Goal: Task Accomplishment & Management: Manage account settings

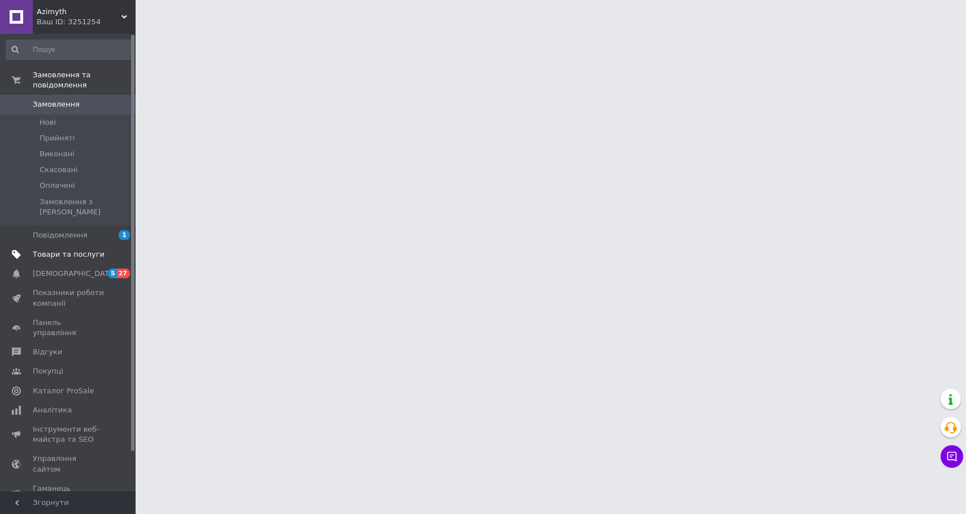
click at [64, 250] on link "Товари та послуги" at bounding box center [69, 254] width 139 height 19
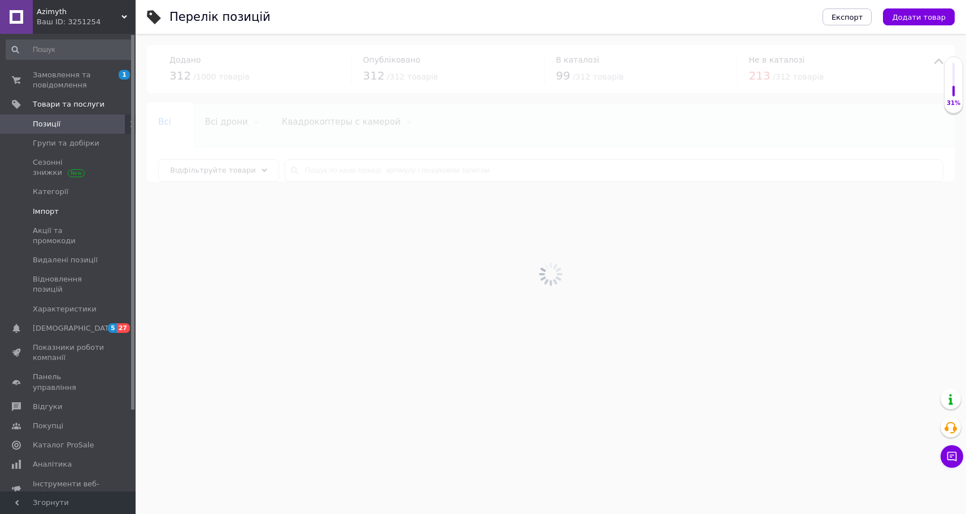
click at [55, 216] on span "Імпорт" at bounding box center [46, 212] width 26 height 10
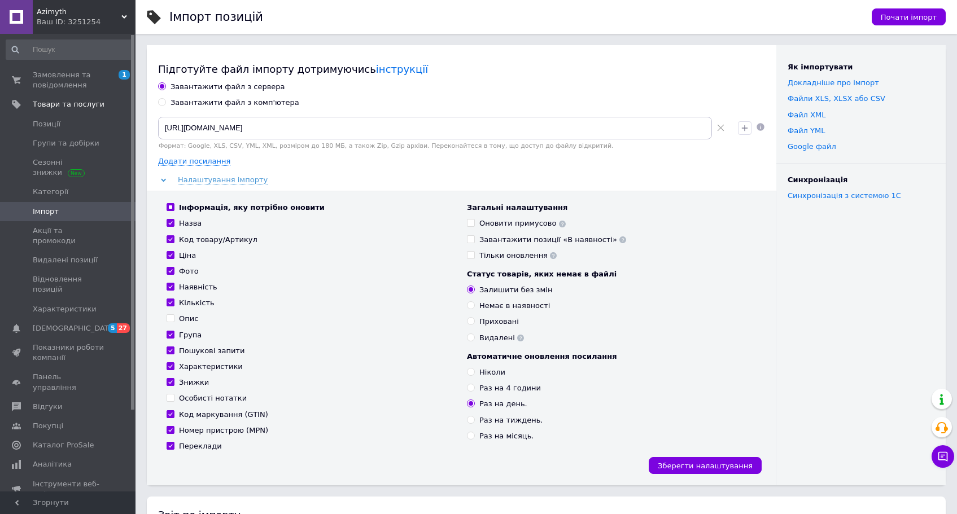
click at [490, 318] on div "Приховані" at bounding box center [499, 322] width 40 height 10
click at [474, 318] on input "Приховані" at bounding box center [470, 320] width 7 height 7
radio input "true"
click at [691, 454] on div "Інформація, яку потрібно оновити Назва Код товару/Артикул Ціна Фото Наявність К…" at bounding box center [462, 338] width 630 height 295
click at [692, 460] on button "Зберегти налаштування" at bounding box center [705, 465] width 113 height 17
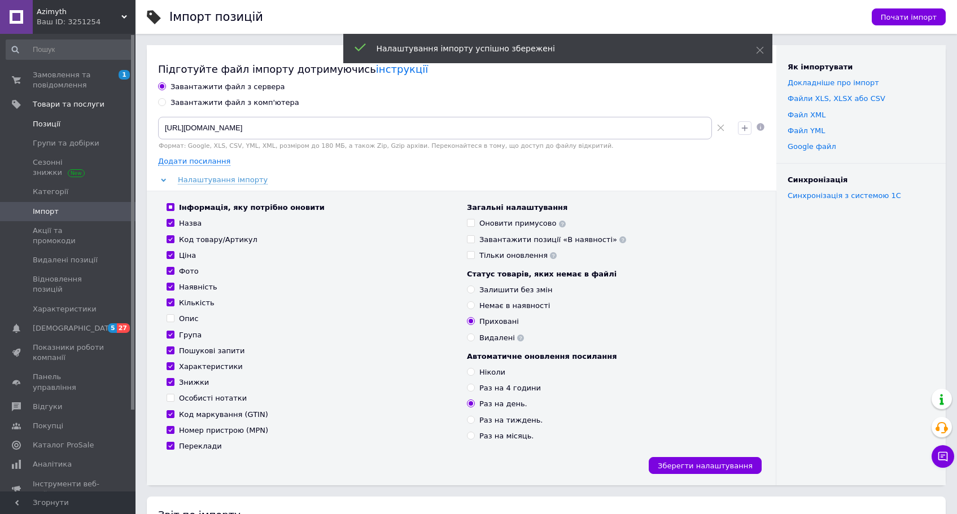
click at [42, 127] on span "Позиції" at bounding box center [47, 124] width 28 height 10
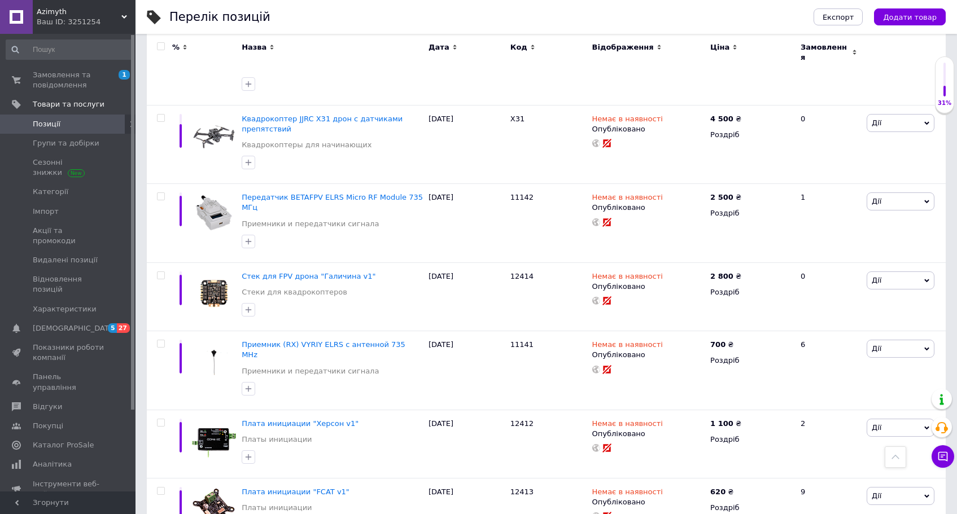
scroll to position [7223, 0]
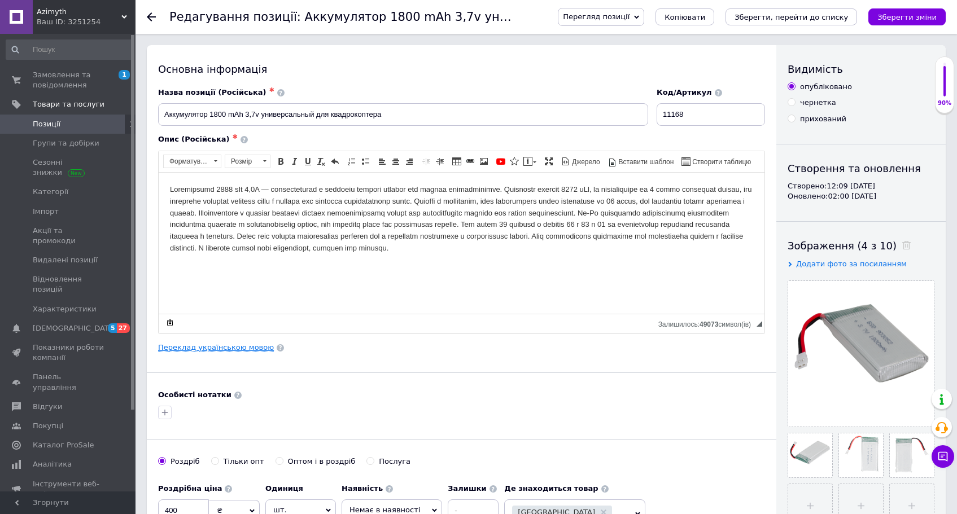
click at [243, 349] on link "Переклад українською мовою" at bounding box center [216, 347] width 116 height 9
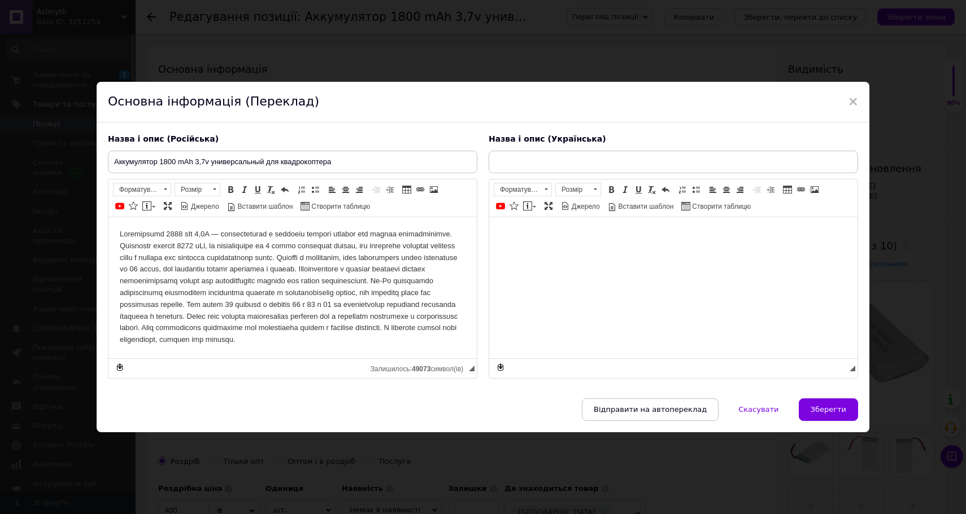
type input "Акумулятор 1800 mAh 3,7v універсальний для квадрокоптера"
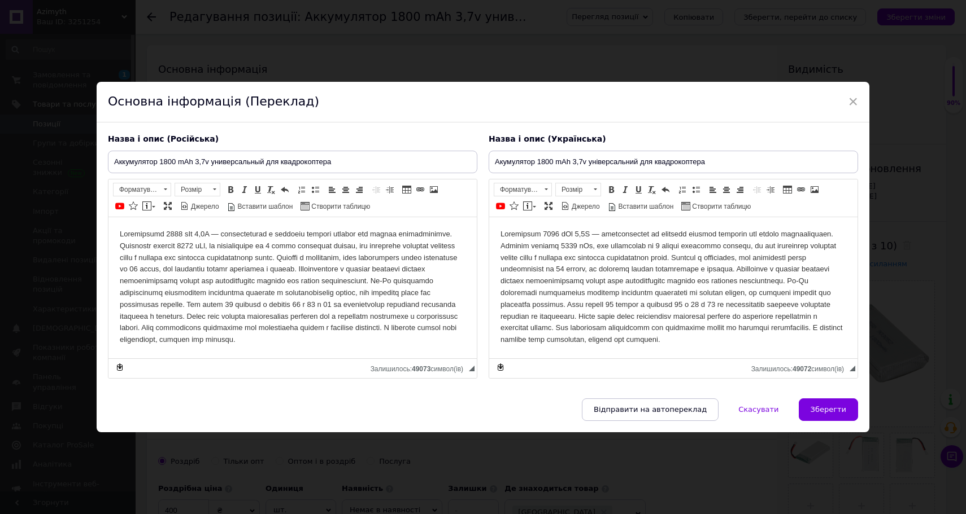
click at [844, 101] on div "Основна інформація (Переклад)" at bounding box center [483, 102] width 772 height 41
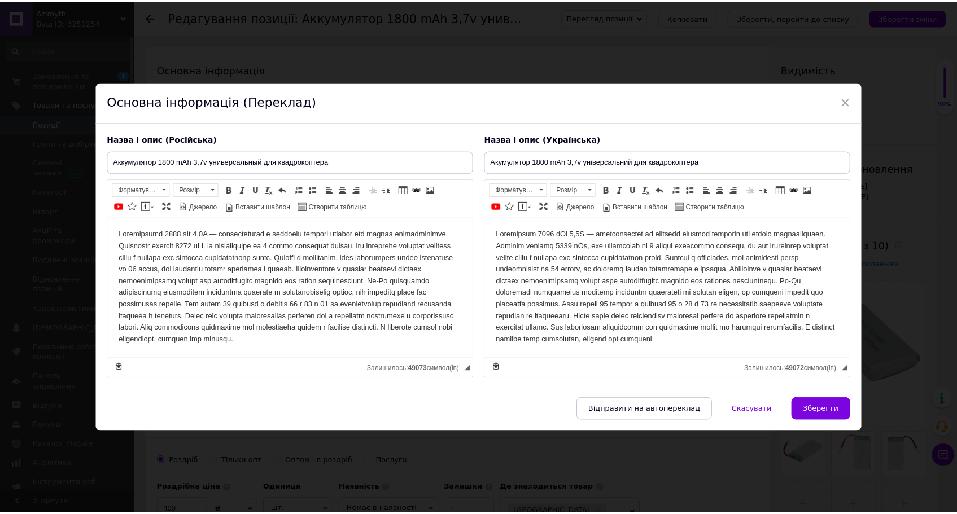
scroll to position [11, 0]
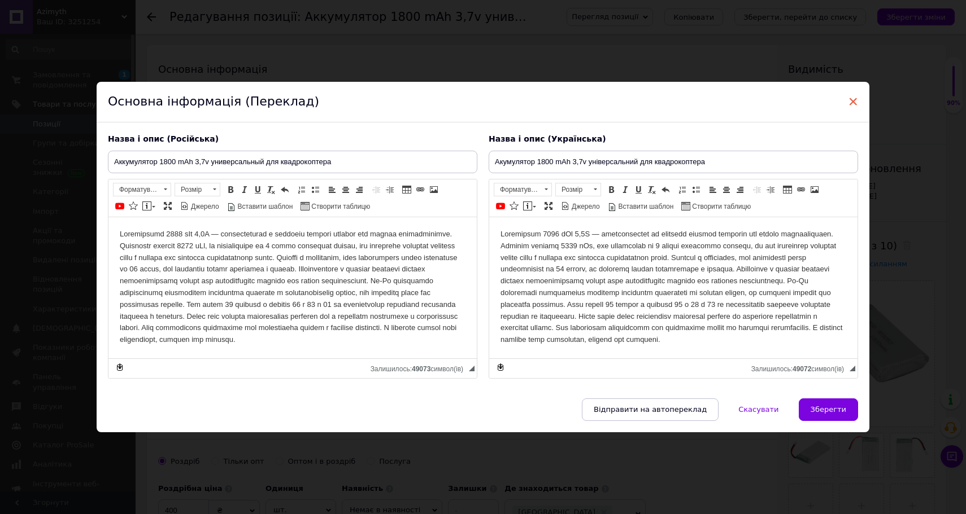
click at [848, 99] on span "×" at bounding box center [853, 101] width 10 height 19
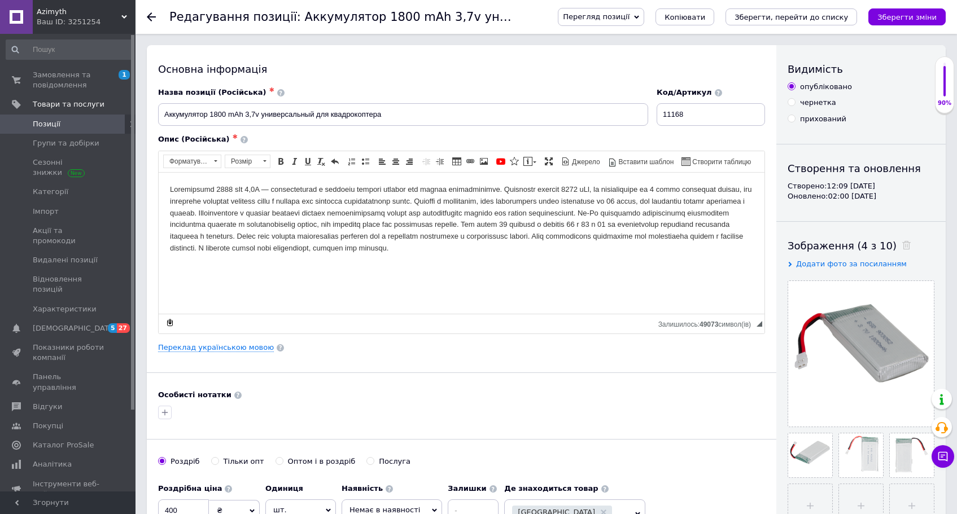
click at [85, 126] on span "Позиції" at bounding box center [69, 124] width 72 height 10
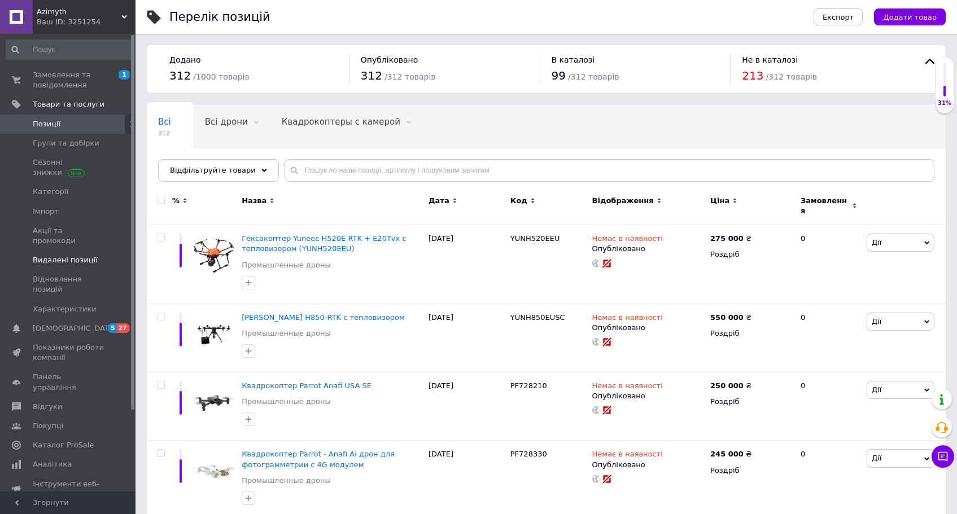
click at [53, 255] on span "Видалені позиції" at bounding box center [65, 260] width 65 height 10
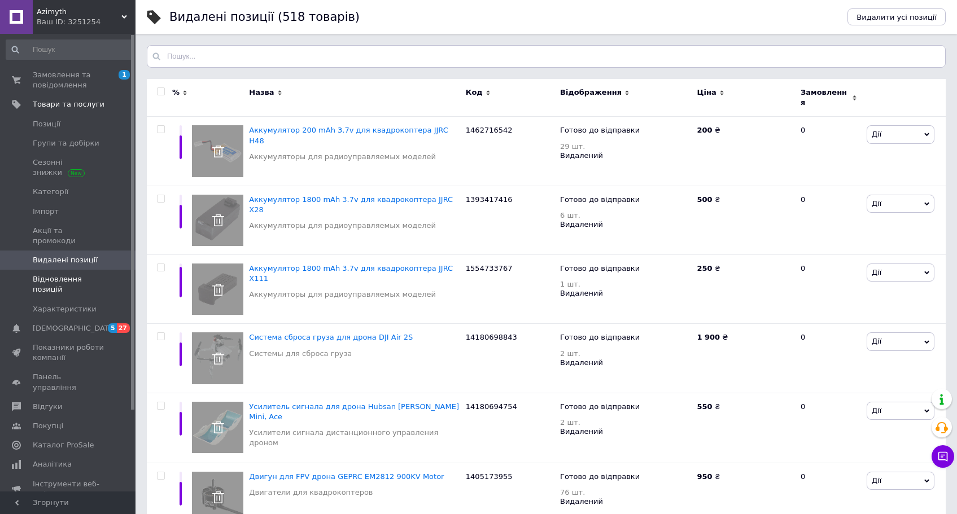
click at [78, 274] on span "Відновлення позицій" at bounding box center [69, 284] width 72 height 20
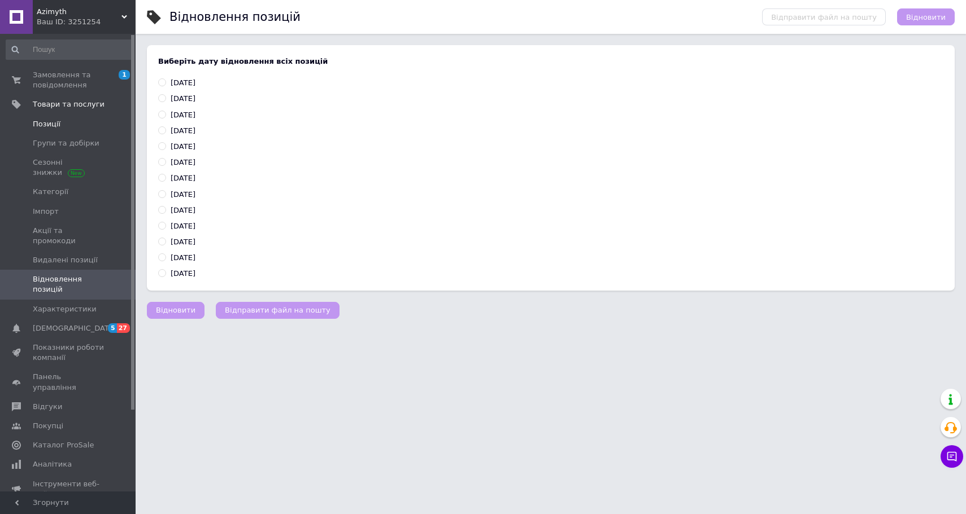
click at [71, 119] on span "Позиції" at bounding box center [69, 124] width 72 height 10
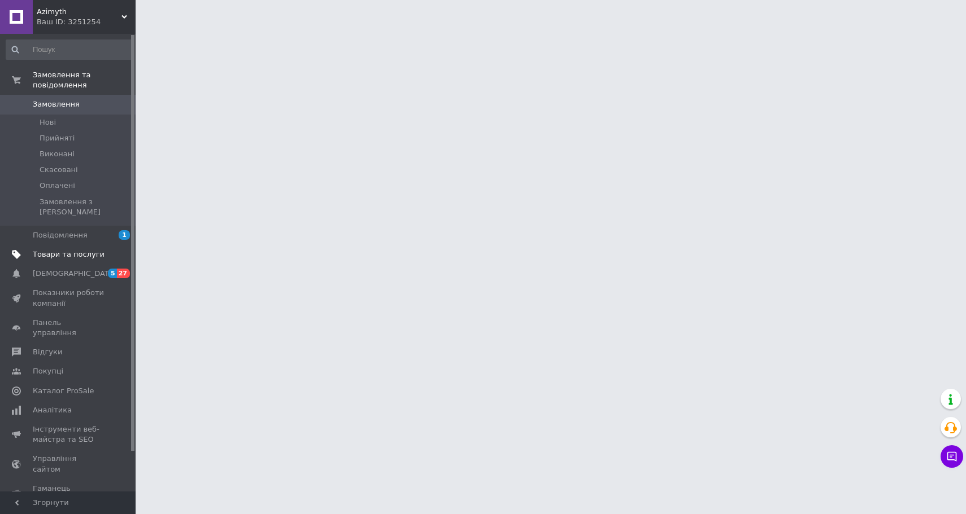
click at [69, 250] on span "Товари та послуги" at bounding box center [69, 255] width 72 height 10
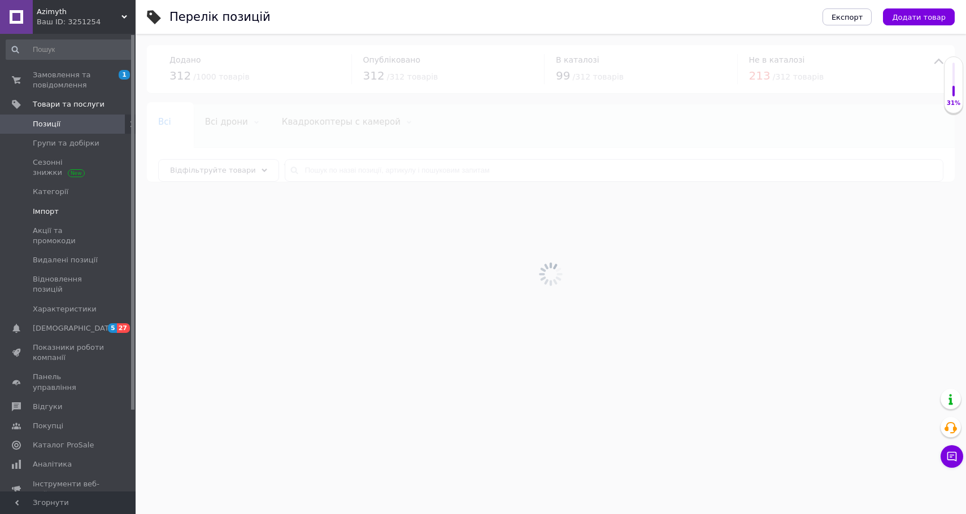
click at [56, 206] on link "Імпорт" at bounding box center [69, 211] width 139 height 19
